Goal: Task Accomplishment & Management: Use online tool/utility

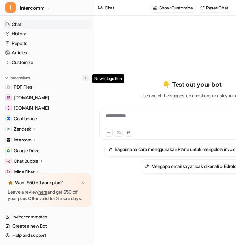
click at [84, 75] on button at bounding box center [85, 78] width 7 height 7
click at [85, 77] on img at bounding box center [85, 78] width 5 height 5
click at [85, 78] on img at bounding box center [85, 78] width 5 height 5
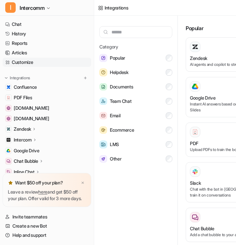
click at [41, 64] on link "Customize" at bounding box center [47, 62] width 89 height 9
click at [133, 35] on div "Integrations Category Popular Helpdesk Documents Team Chat Email Ecommerce LMS …" at bounding box center [118, 122] width 236 height 245
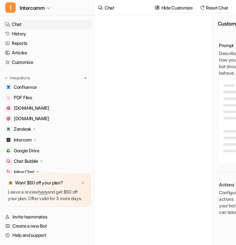
type textarea "**********"
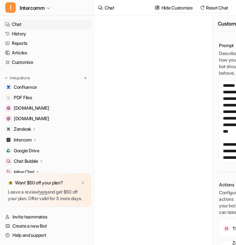
scroll to position [0, 54]
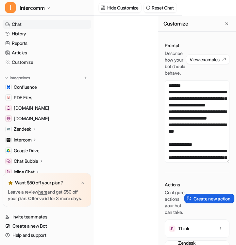
click at [212, 202] on button "Create new action" at bounding box center [210, 198] width 50 height 9
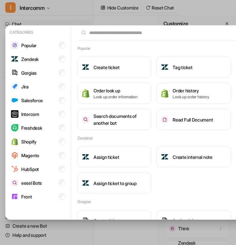
scroll to position [0, 59]
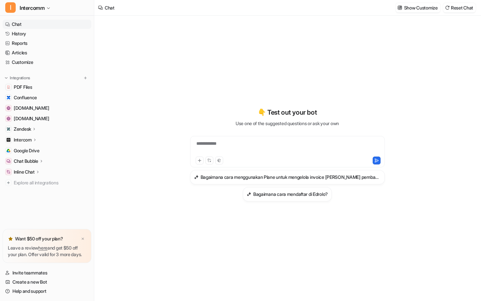
click at [89, 76] on div "Integrations PDF Files Confluence [DOMAIN_NAME] [DOMAIN_NAME] Zendesk Overview …" at bounding box center [47, 131] width 89 height 113
click at [87, 76] on img at bounding box center [85, 78] width 5 height 5
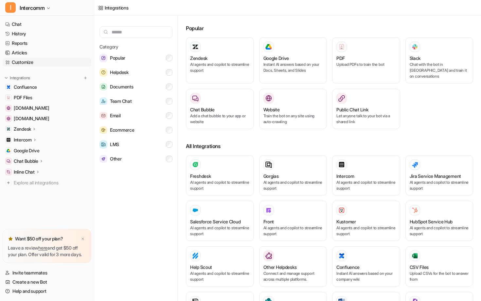
click at [37, 62] on link "Customize" at bounding box center [47, 62] width 89 height 9
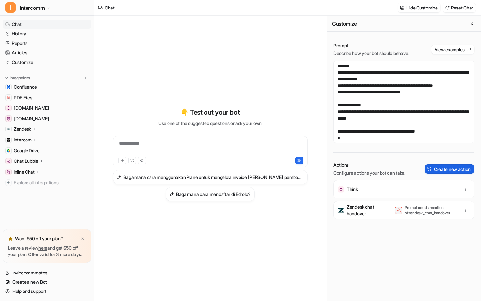
click at [236, 168] on button "Create new action" at bounding box center [450, 168] width 50 height 9
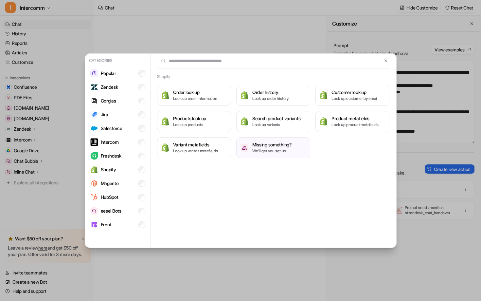
click at [222, 198] on div "Shopify Order look up Look up order information Order history Look up order his…" at bounding box center [274, 151] width 246 height 194
